Goal: Information Seeking & Learning: Check status

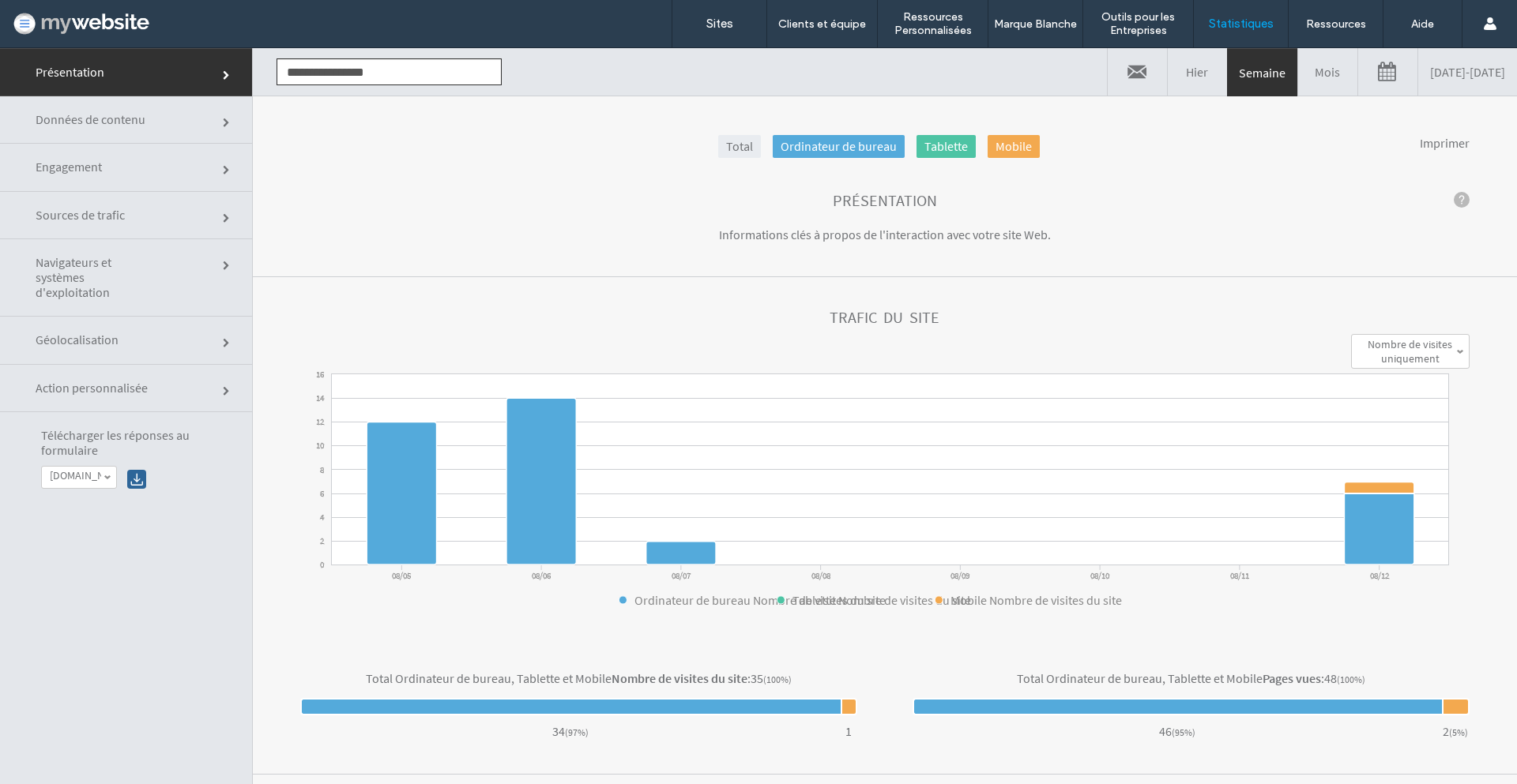
click at [1298, 68] on link "Mois" at bounding box center [1327, 71] width 60 height 47
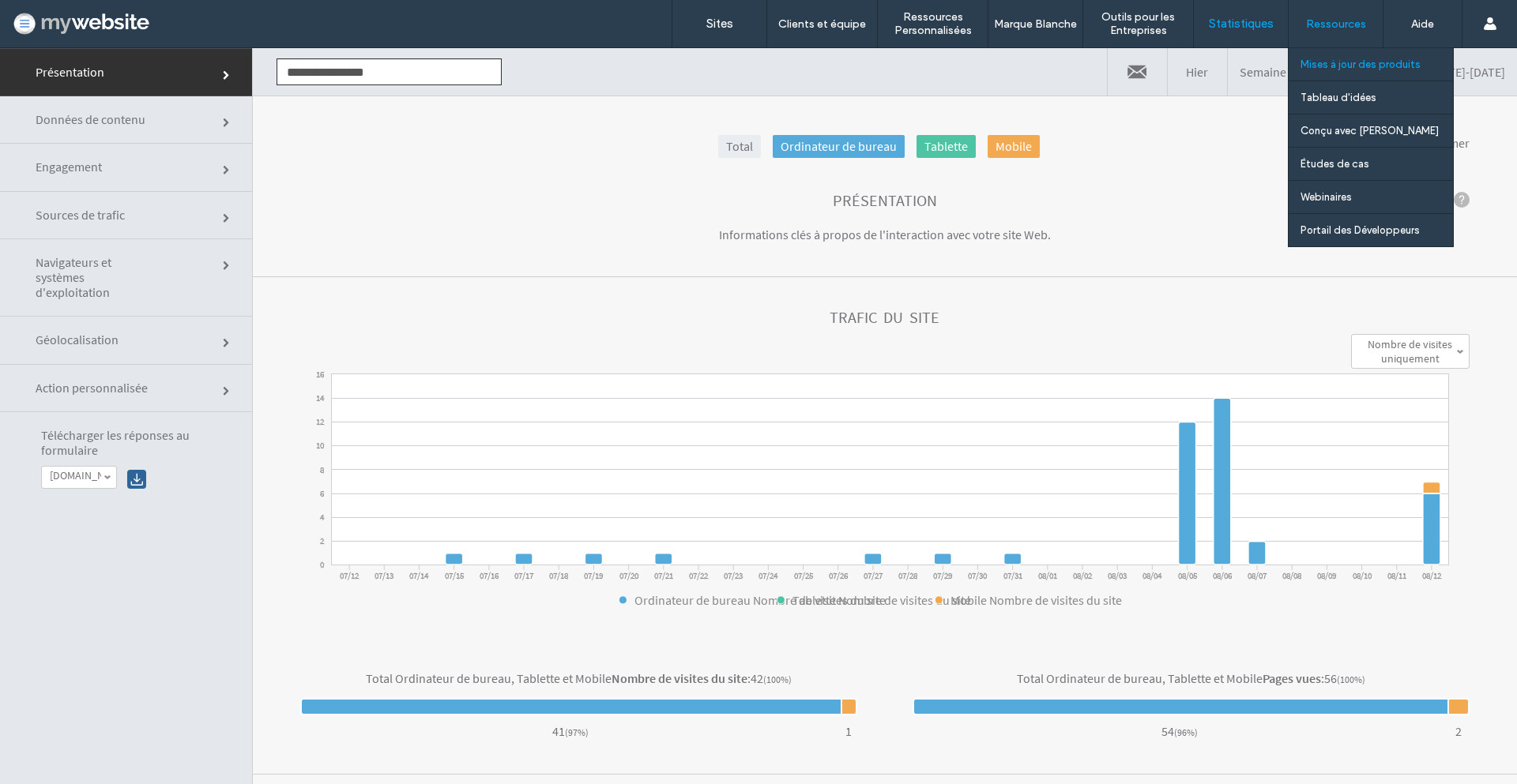
click at [1325, 69] on label "Mises à jour des produits" at bounding box center [1360, 64] width 120 height 12
click at [1337, 60] on label "Mises à jour des produits" at bounding box center [1360, 64] width 120 height 12
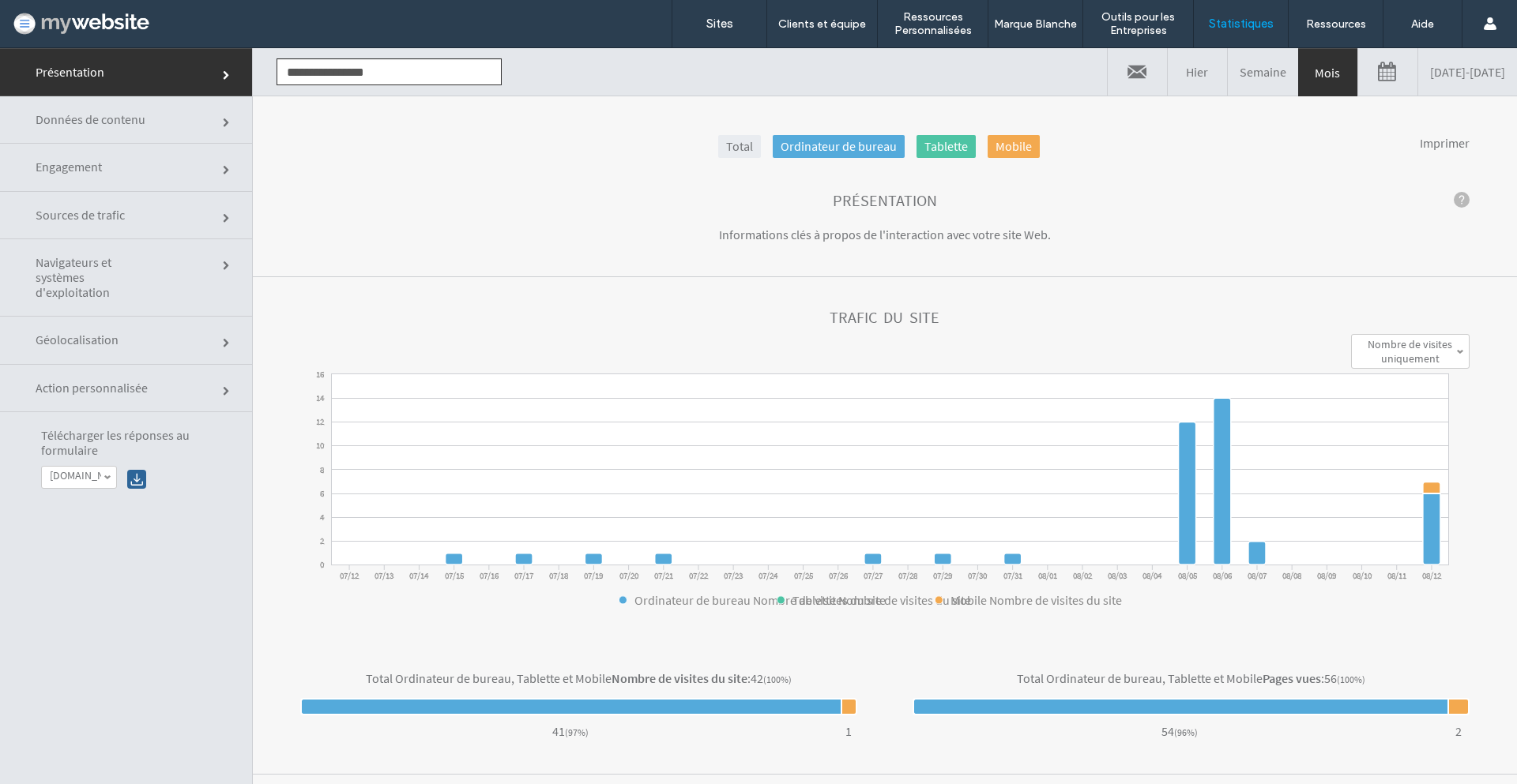
click section "Présentation Informations clés à propos de l'interaction avec votre site Web."
click link
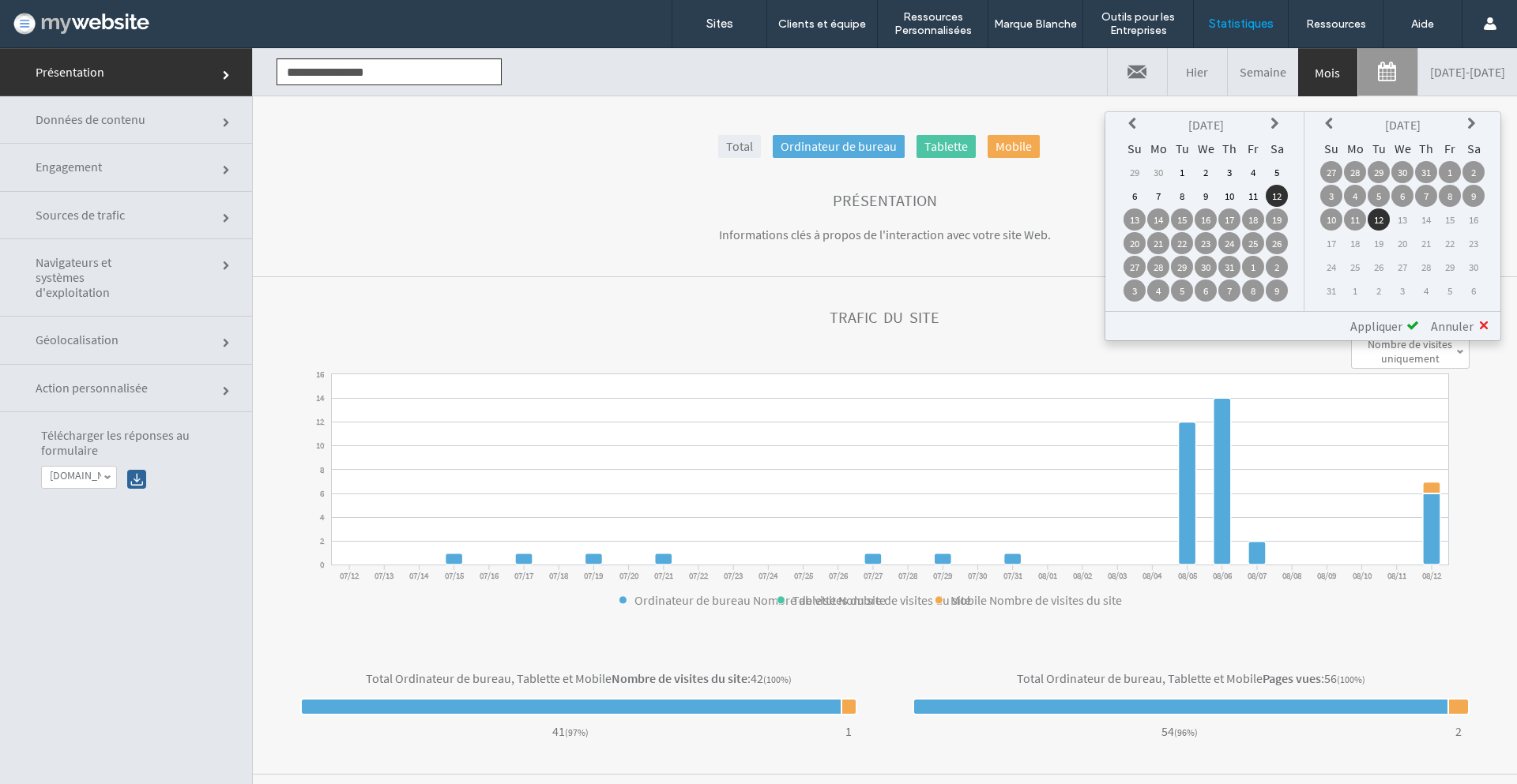
click at [1133, 119] on icon at bounding box center [1135, 124] width 12 height 12
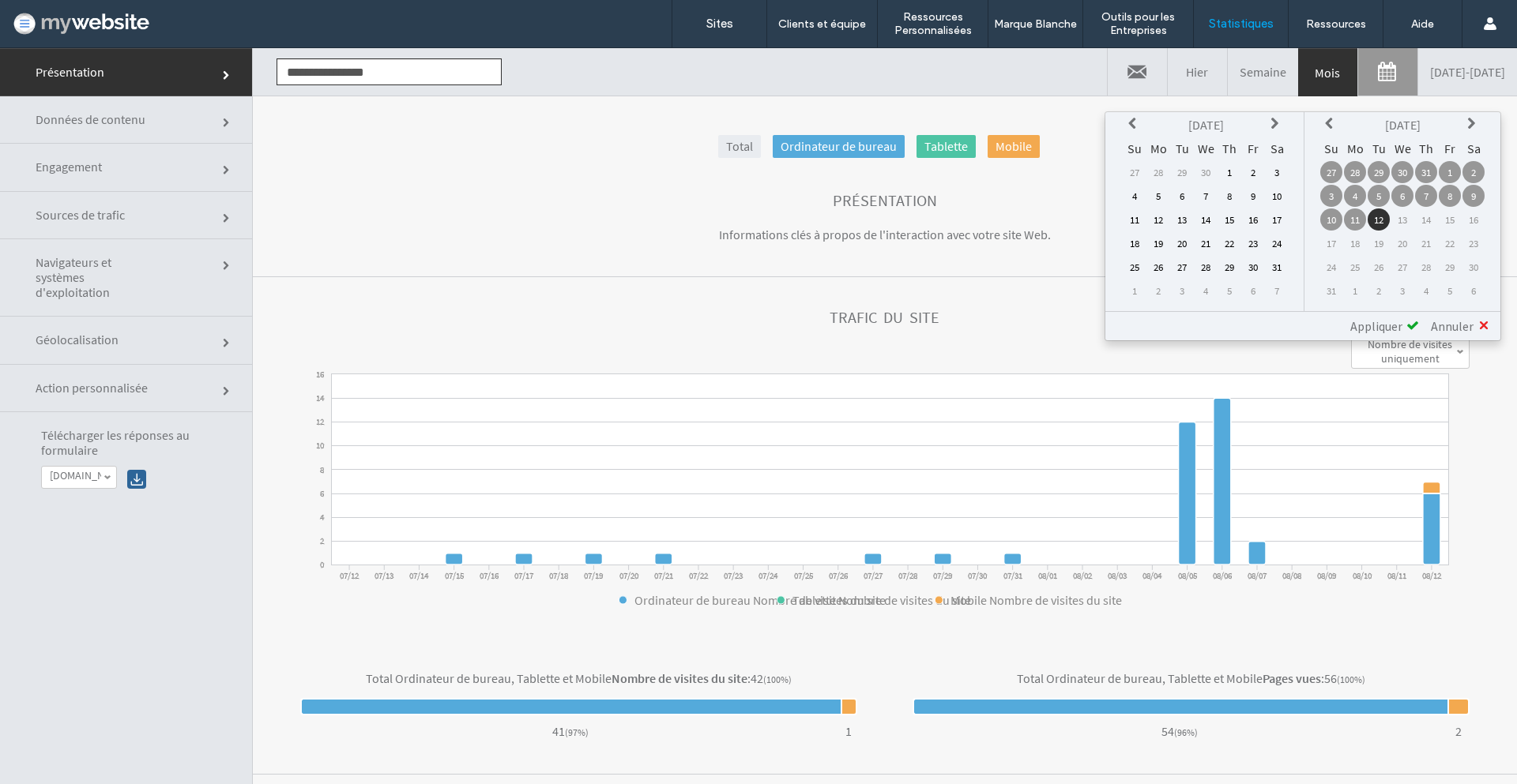
click at [1222, 169] on td "1" at bounding box center [1229, 172] width 22 height 22
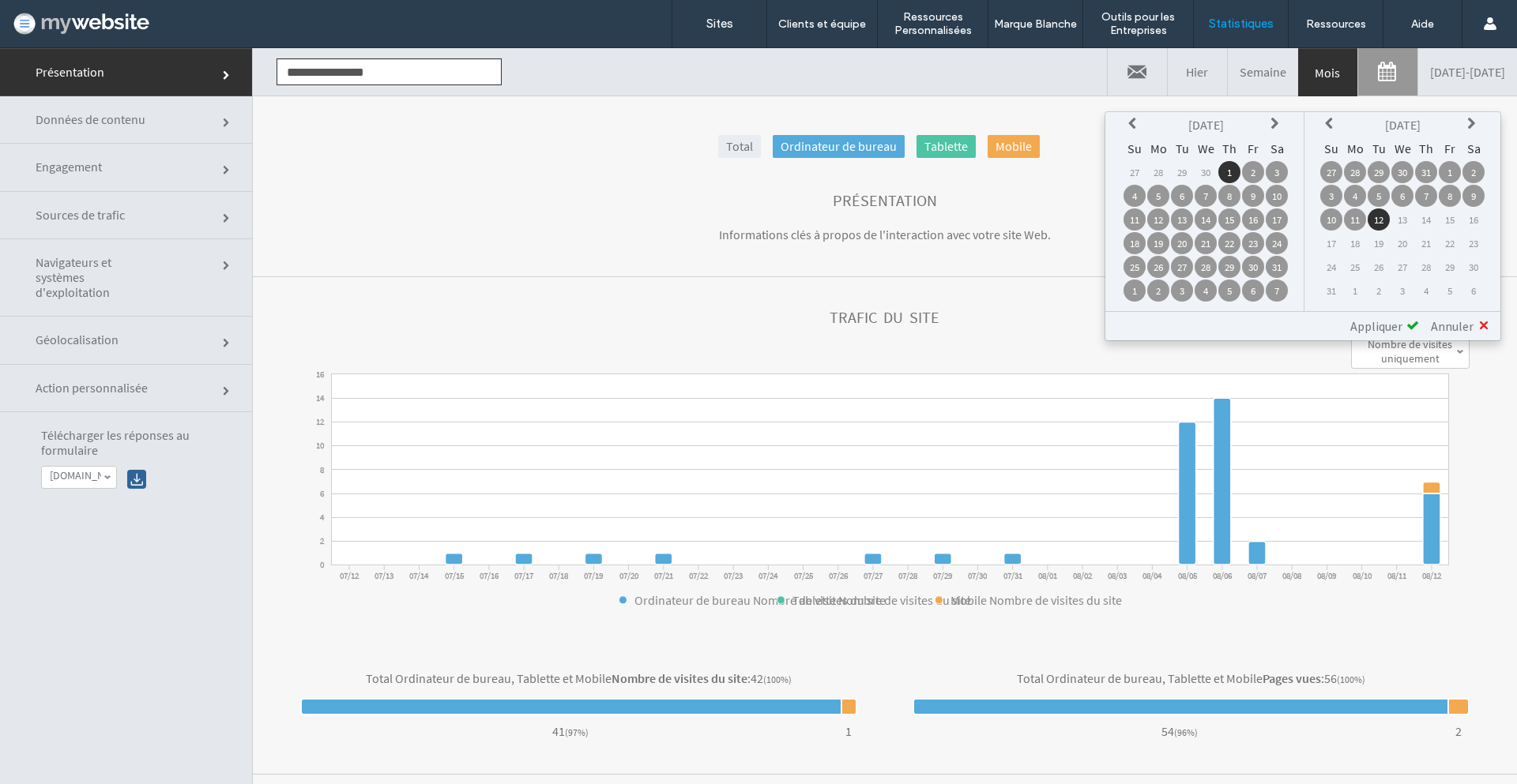
click at [1376, 326] on span "Appliquer" at bounding box center [1376, 327] width 53 height 16
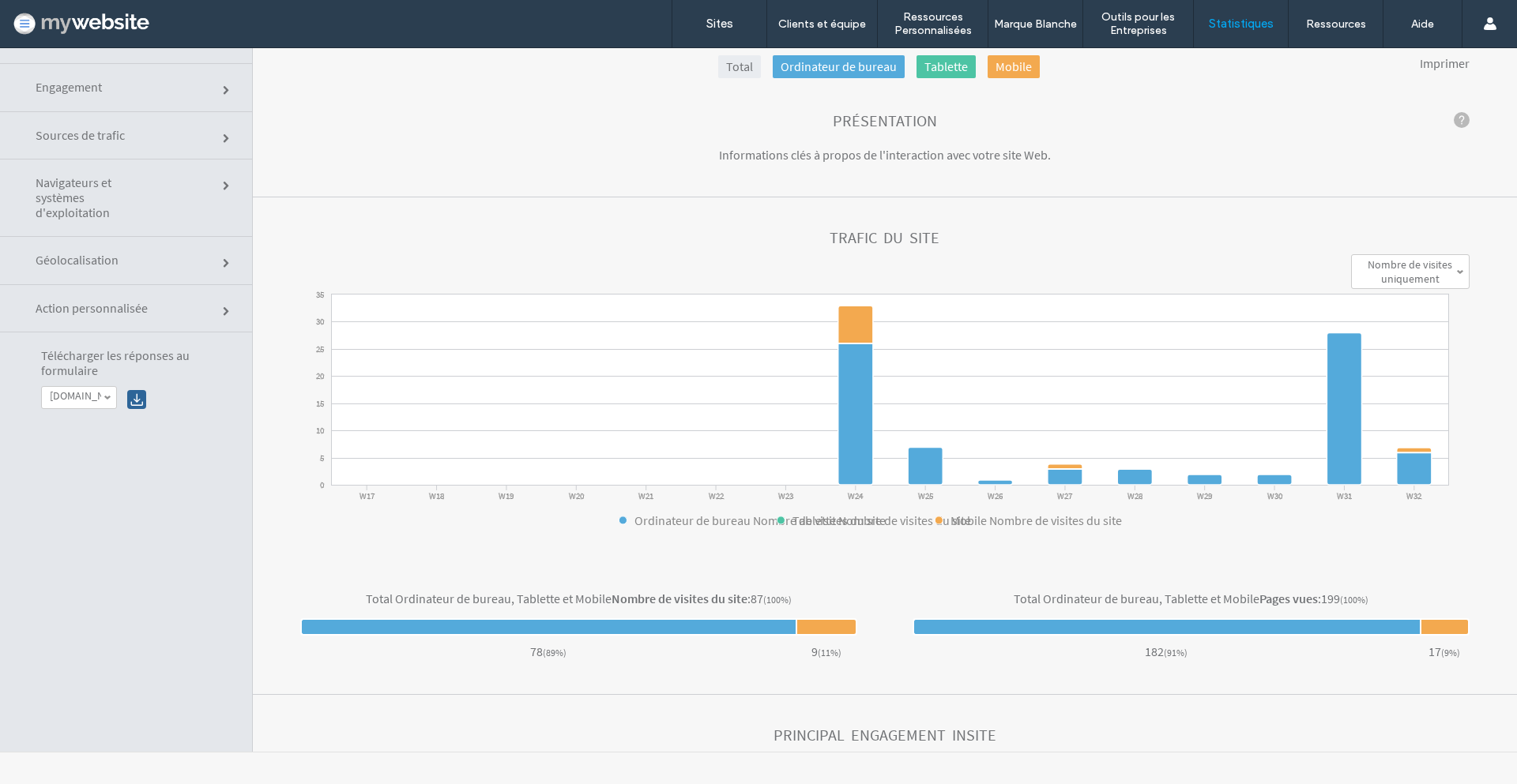
click link "Engagement"
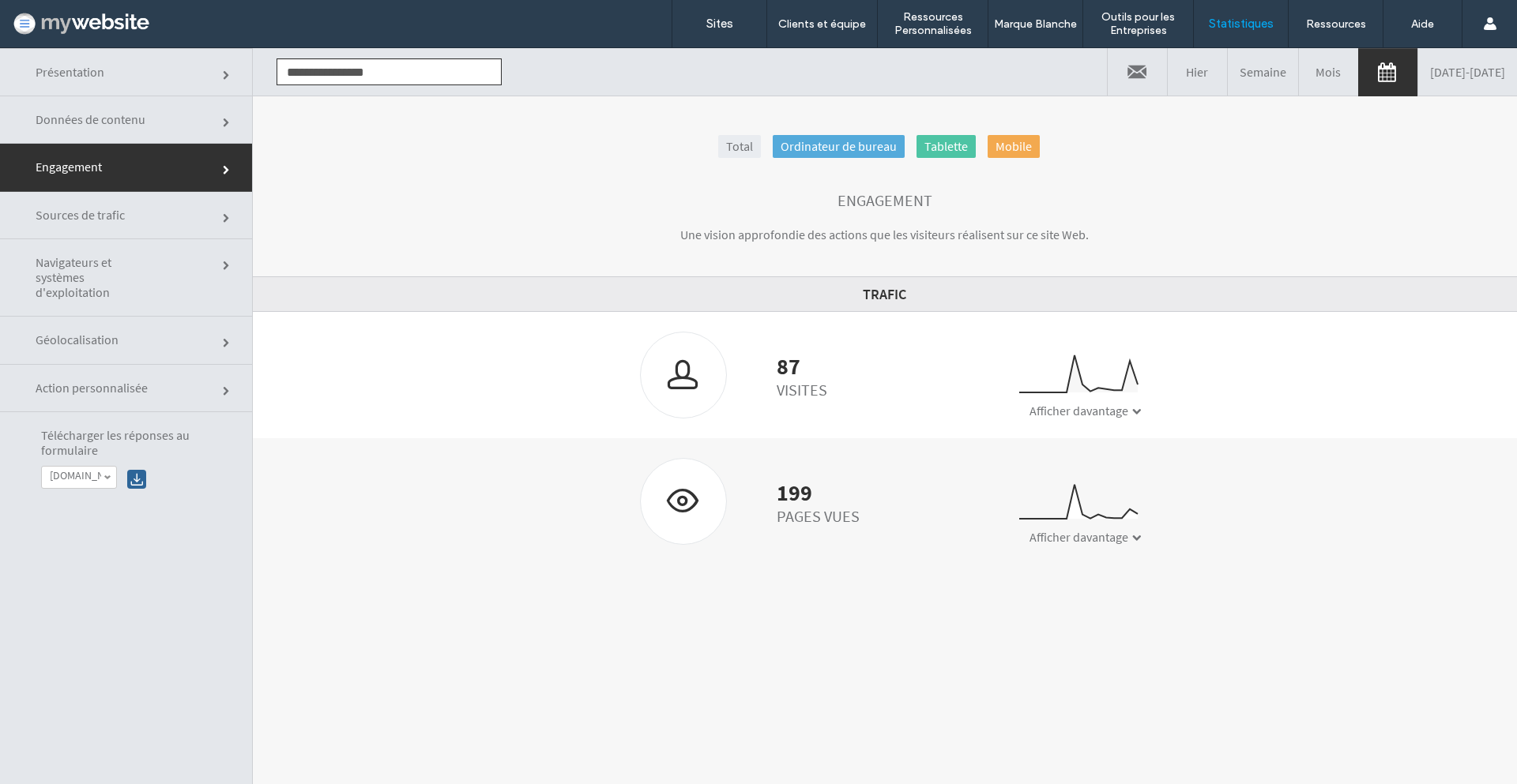
click link "Sources de trafic"
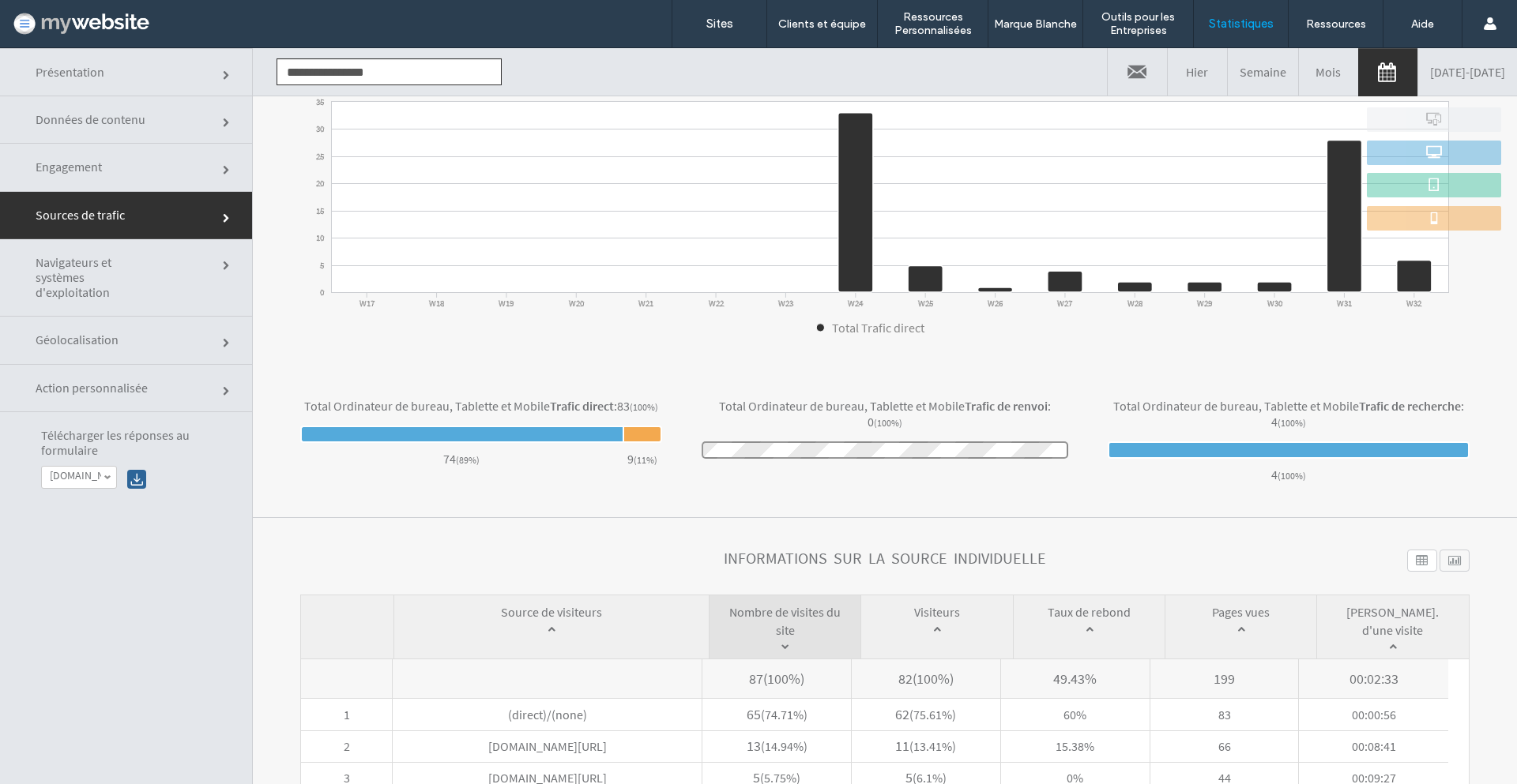
scroll to position [344, 0]
